Goal: Task Accomplishment & Management: Manage account settings

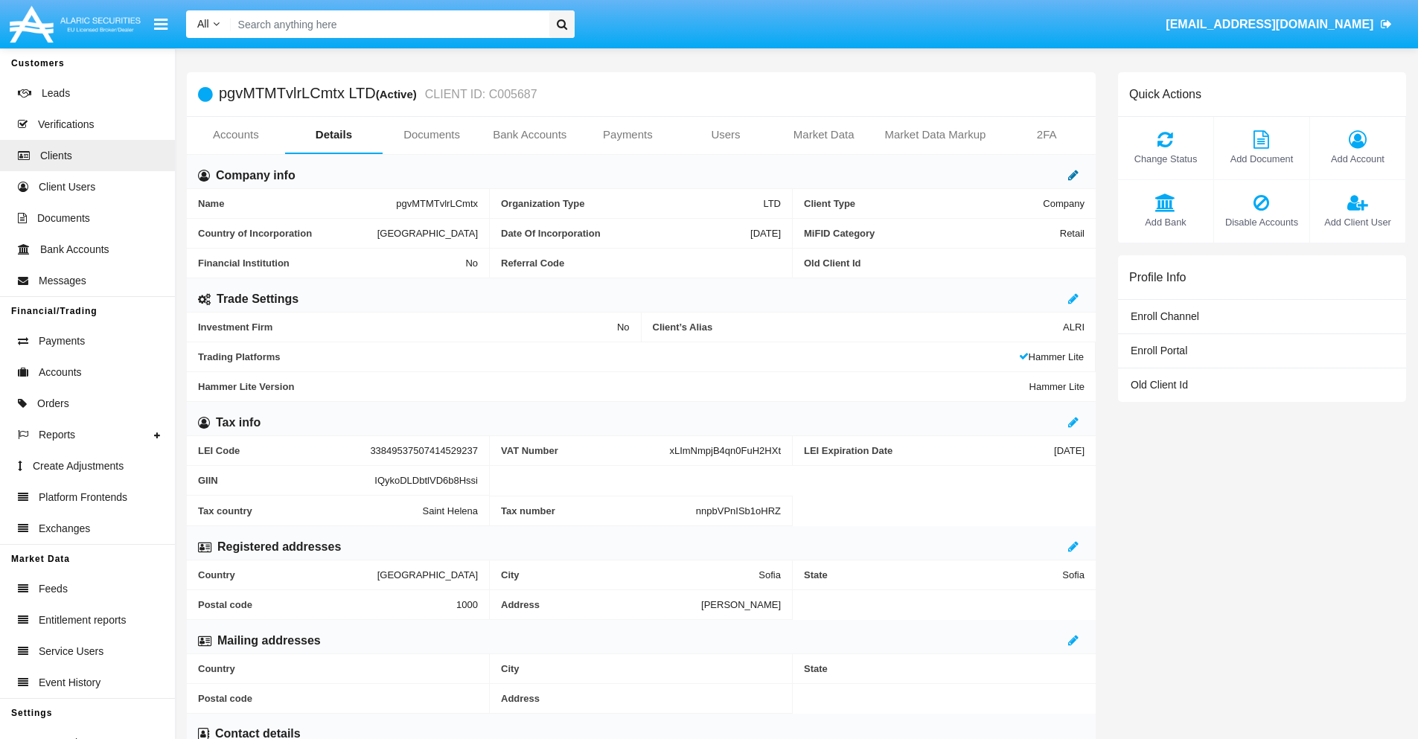
click at [1073, 175] on icon at bounding box center [1073, 175] width 10 height 12
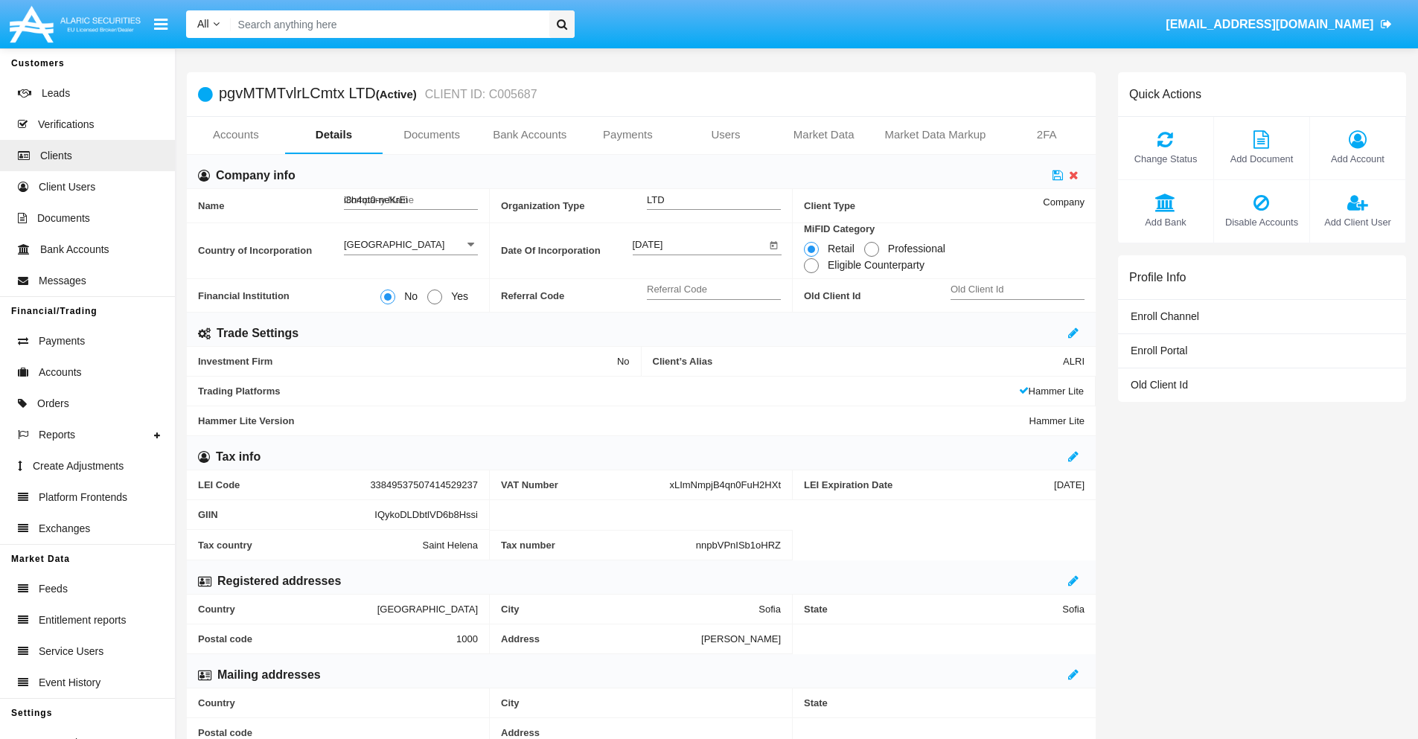
type input "i8h4ot0-neKrEiU"
click at [1058, 175] on icon at bounding box center [1057, 175] width 10 height 12
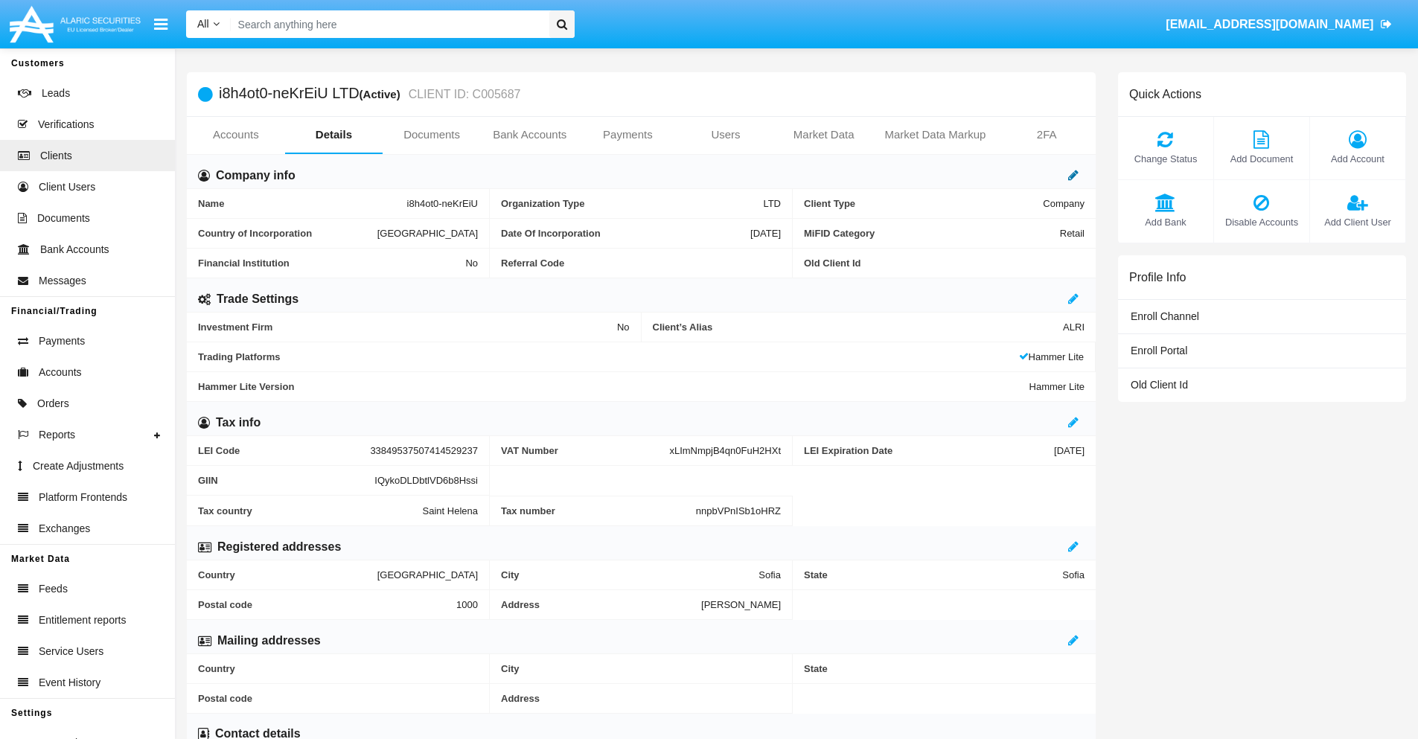
click at [1073, 175] on icon at bounding box center [1073, 175] width 10 height 12
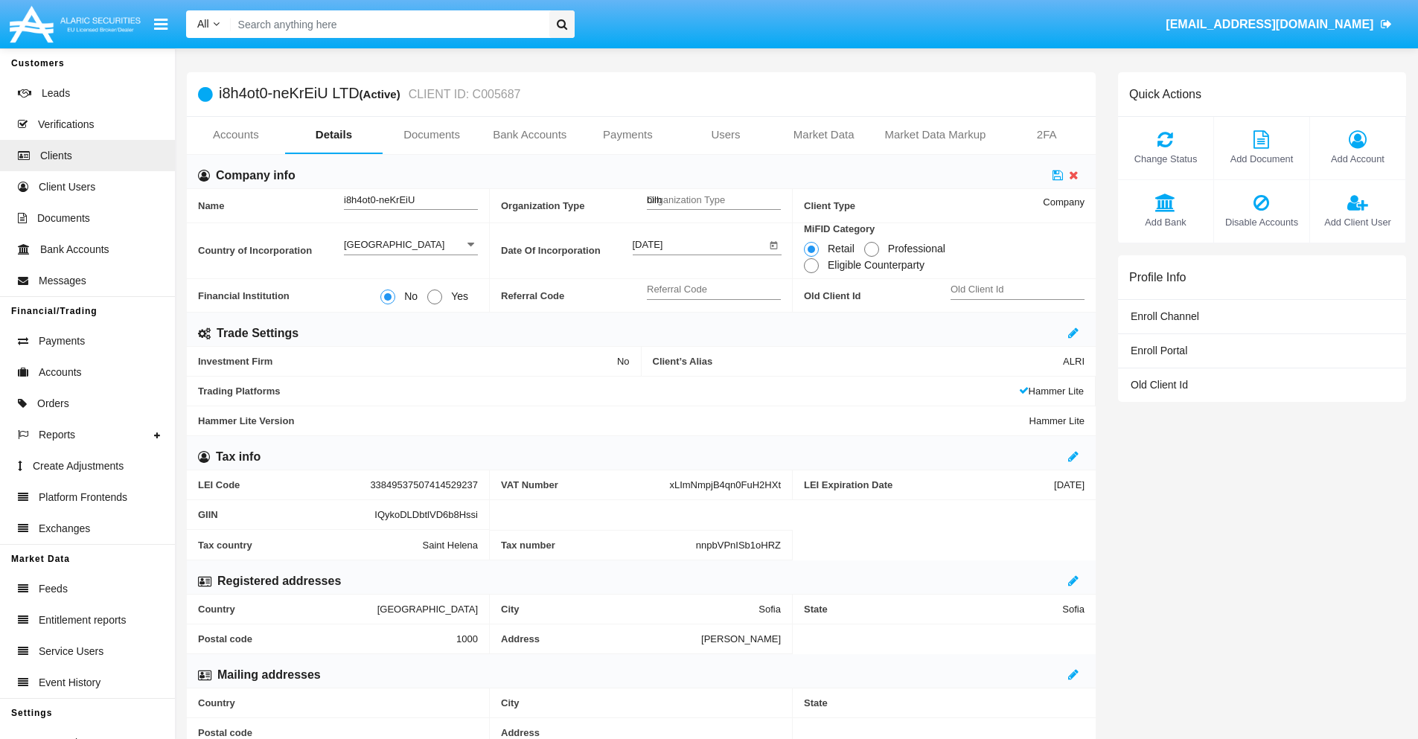
type input "bilho"
click at [1058, 175] on icon at bounding box center [1057, 175] width 10 height 12
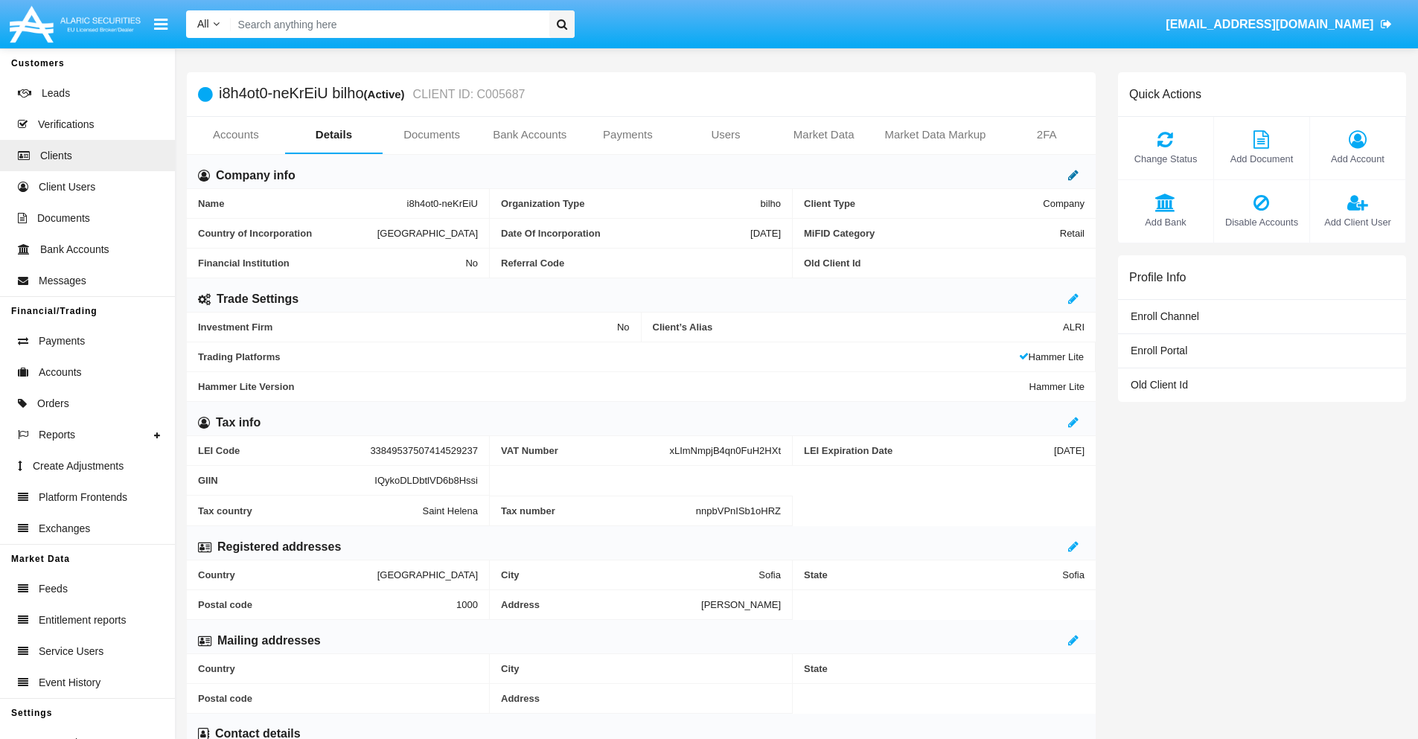
click at [1073, 175] on icon at bounding box center [1073, 175] width 10 height 12
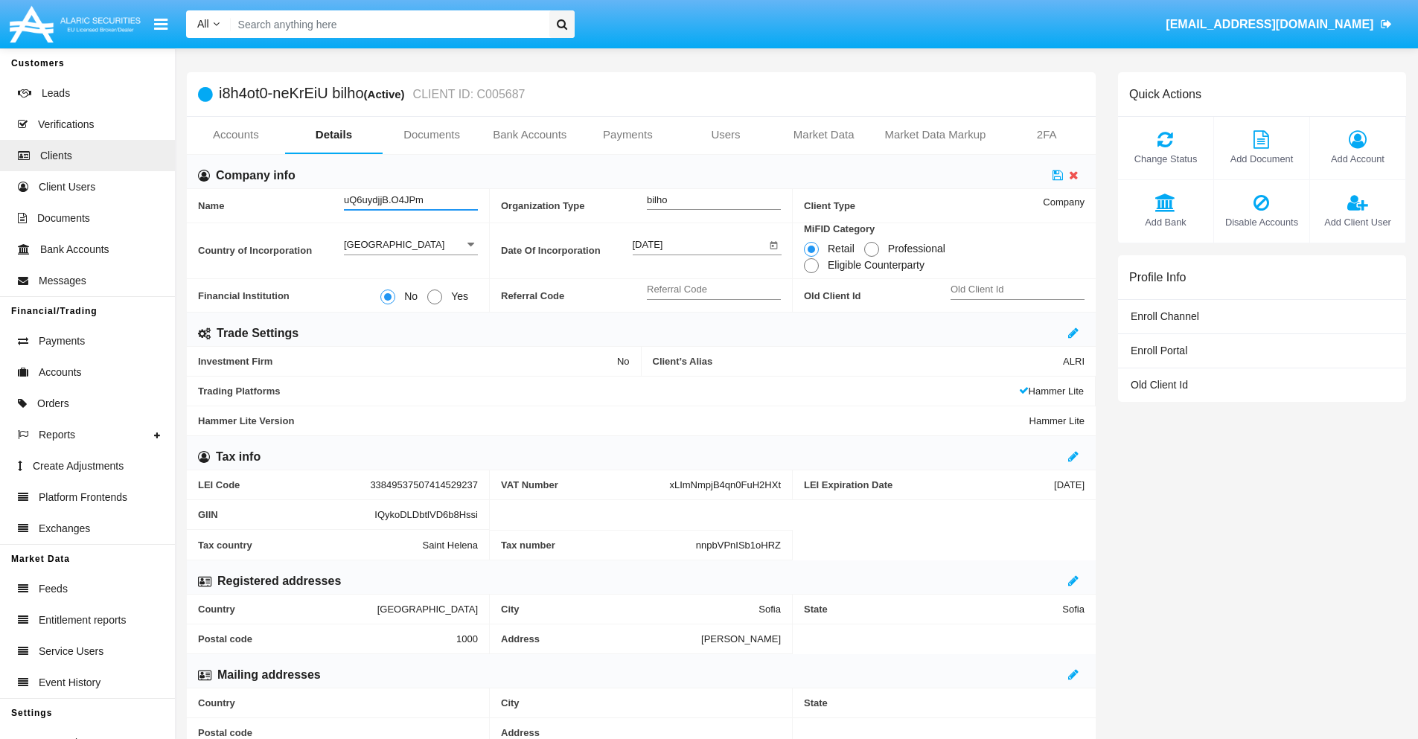
type input "uQ6uydjjB.O4JPm"
type input "mpfdd"
click at [1058, 175] on icon at bounding box center [1057, 175] width 10 height 12
